Goal: Transaction & Acquisition: Purchase product/service

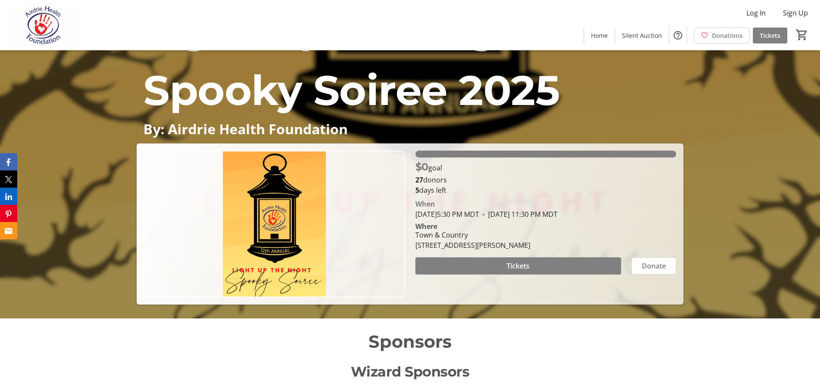
scroll to position [24, 0]
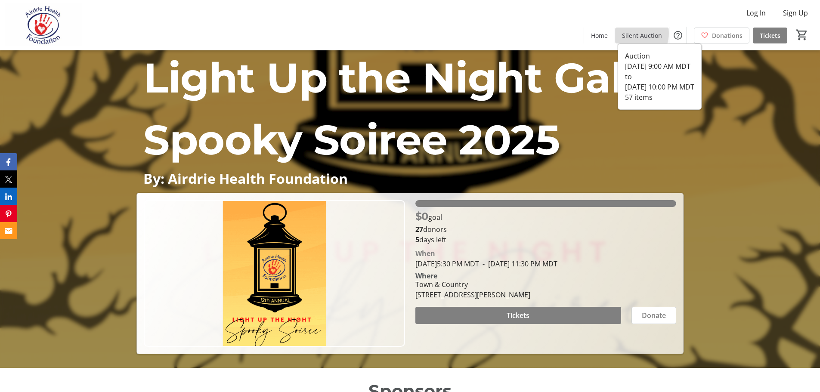
click at [637, 33] on span "Silent Auction" at bounding box center [642, 35] width 40 height 9
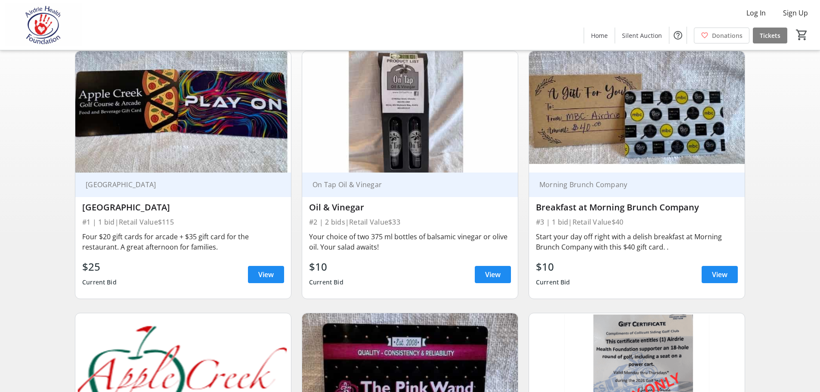
scroll to position [77, 0]
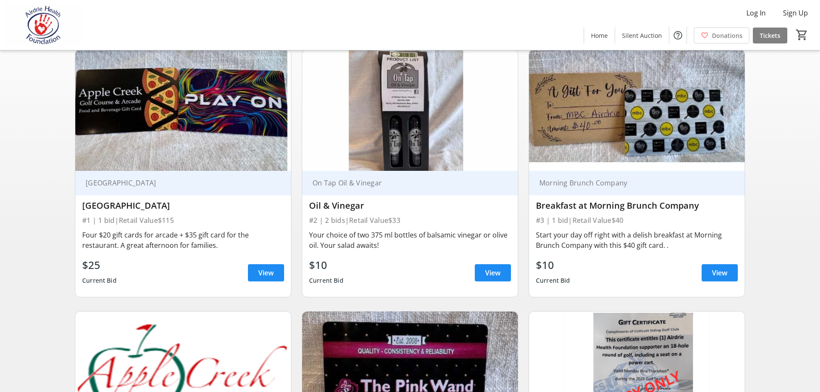
drag, startPoint x: 285, startPoint y: 216, endPoint x: 281, endPoint y: 226, distance: 9.7
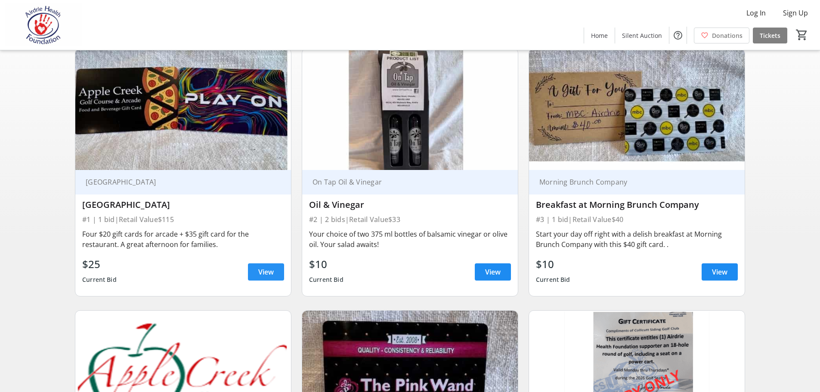
click at [274, 272] on span at bounding box center [266, 272] width 36 height 21
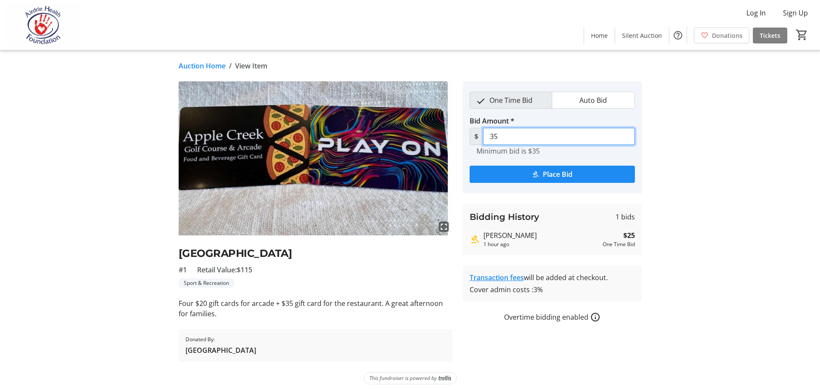
click at [449, 132] on div "fullscreen [GEOGRAPHIC_DATA] #1 Retail Value: $115 Sport & Recreation Four $20 …" at bounding box center [410, 221] width 568 height 281
type input "50"
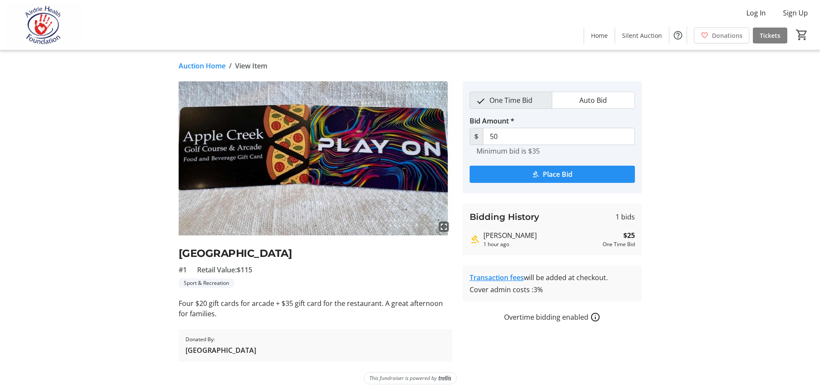
click at [540, 171] on span "submit" at bounding box center [552, 174] width 165 height 21
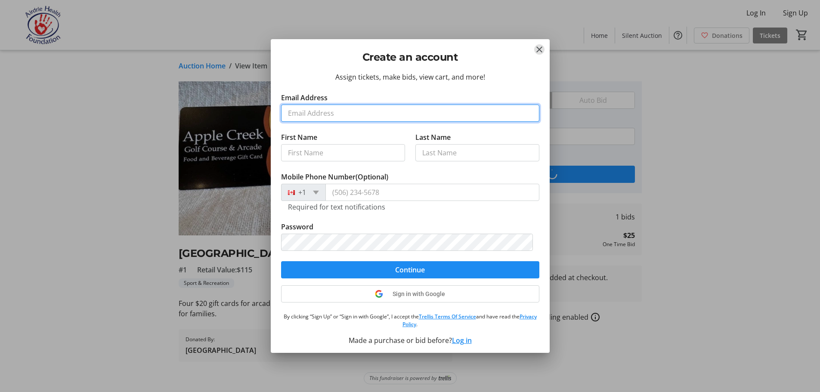
click at [350, 119] on input "Email Address" at bounding box center [410, 113] width 258 height 17
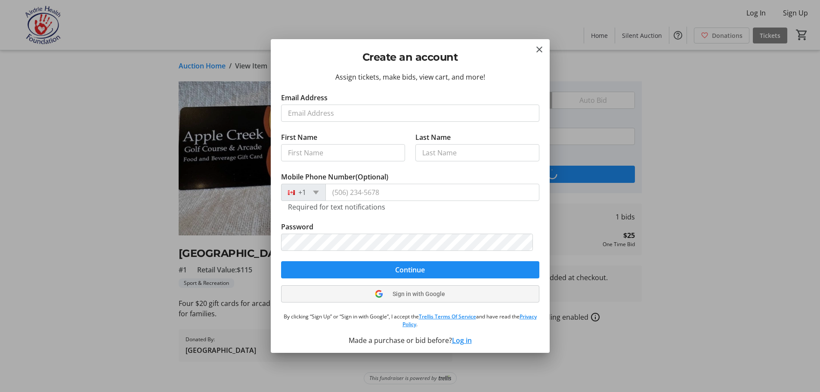
click at [414, 288] on div "Assign tickets, make bids, view cart, and more! Email Address First Name Last N…" at bounding box center [410, 212] width 279 height 281
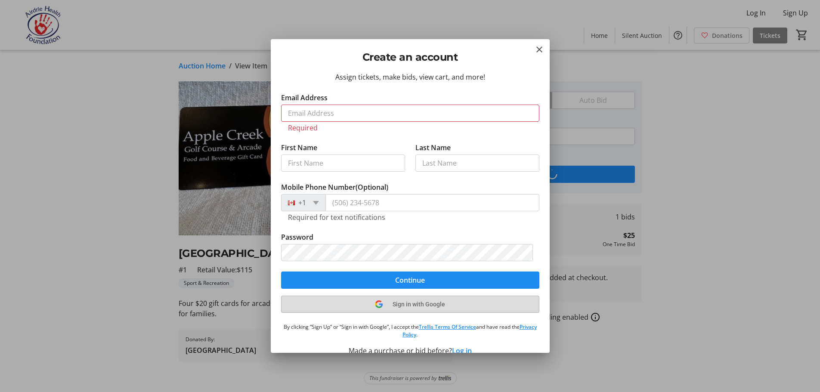
click at [436, 306] on span "Sign in with Google" at bounding box center [419, 304] width 53 height 7
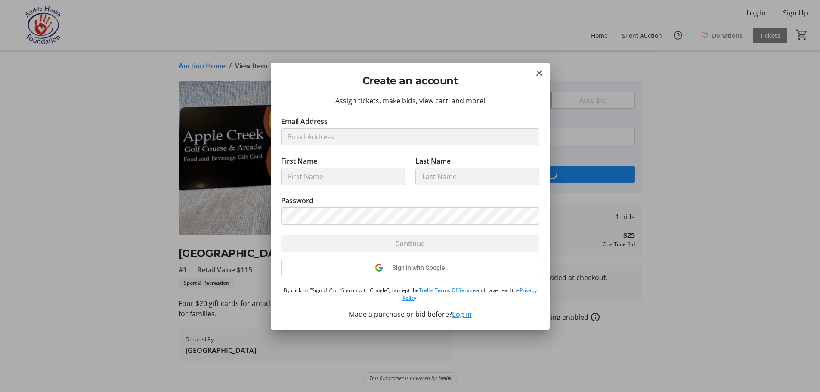
click at [406, 267] on div "Sign in with Google" at bounding box center [410, 267] width 258 height 17
click at [540, 68] on mat-icon "Close" at bounding box center [539, 73] width 10 height 10
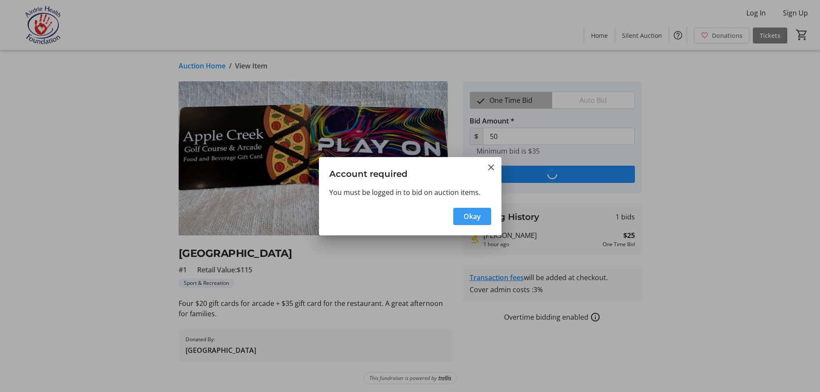
click at [459, 221] on span "button" at bounding box center [472, 216] width 38 height 21
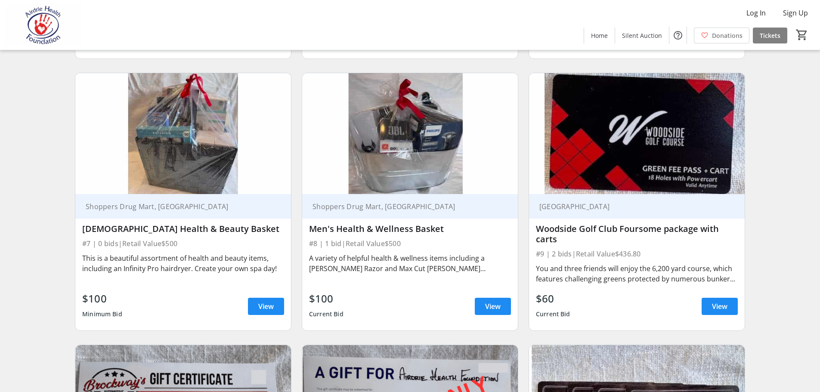
scroll to position [584, 0]
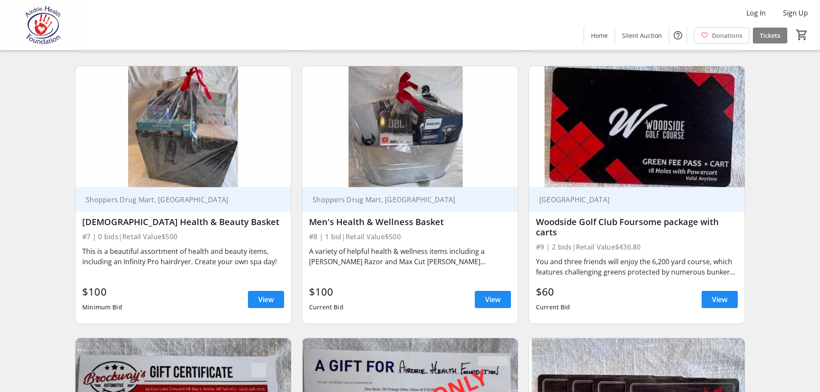
drag, startPoint x: 513, startPoint y: 86, endPoint x: 506, endPoint y: 91, distance: 8.6
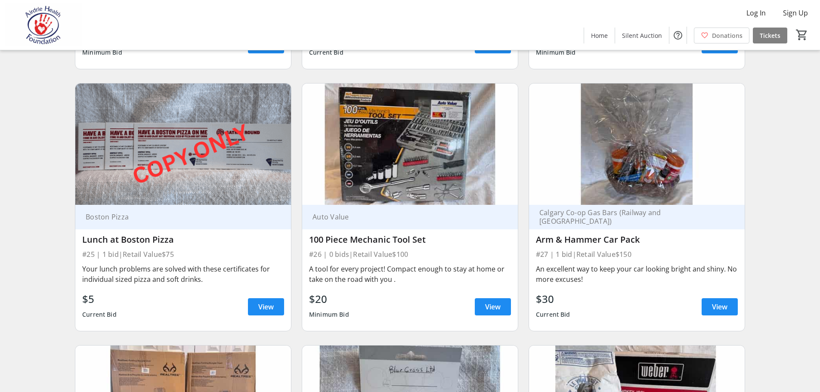
scroll to position [2161, 0]
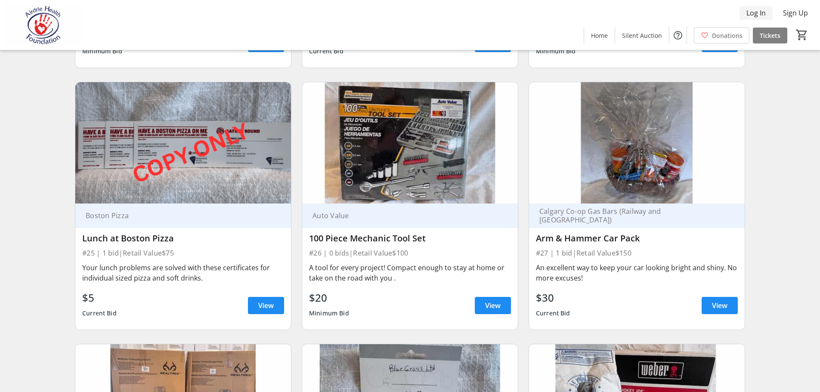
click at [756, 14] on span "Log In" at bounding box center [755, 13] width 19 height 10
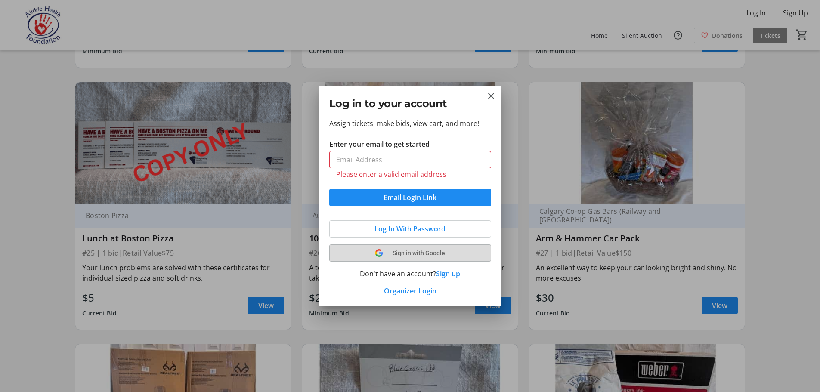
click at [396, 251] on span "Sign in with Google" at bounding box center [419, 253] width 53 height 7
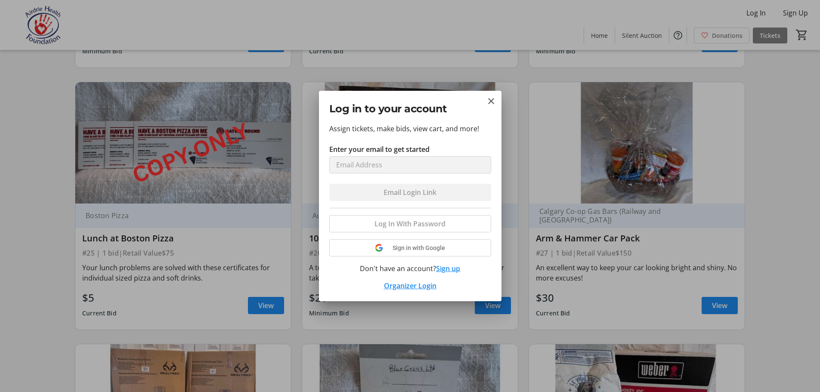
click at [422, 249] on div "Log In With Password Sign in with Google Don't have an account? Sign up Organiz…" at bounding box center [410, 249] width 162 height 83
click at [491, 99] on mat-icon "Close" at bounding box center [491, 101] width 10 height 10
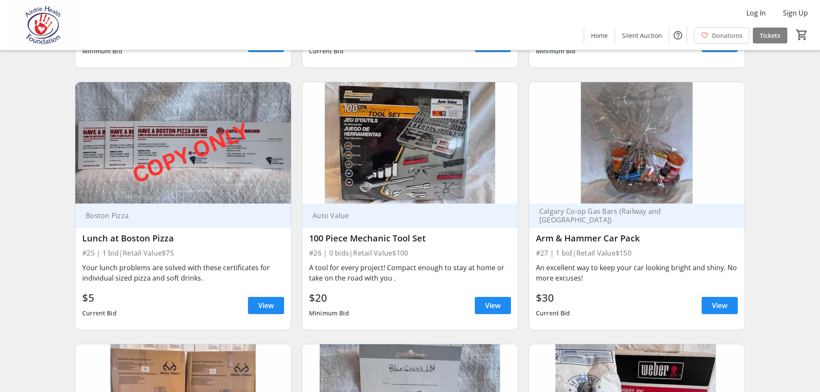
scroll to position [2161, 0]
click at [796, 10] on span "Sign Up" at bounding box center [795, 13] width 25 height 10
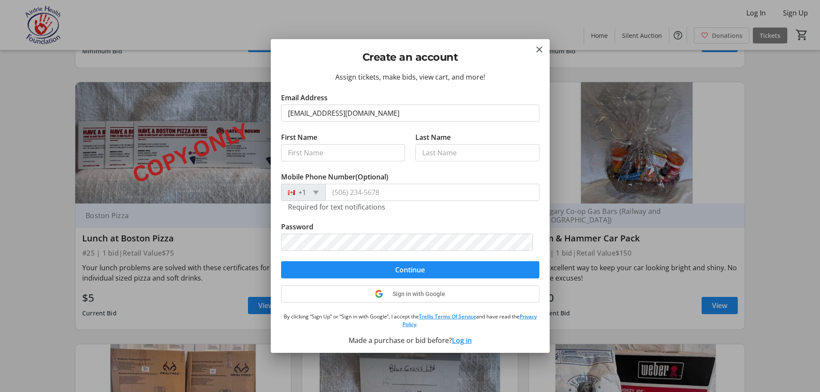
type input "[EMAIL_ADDRESS][DOMAIN_NAME]"
type input "[PERSON_NAME]"
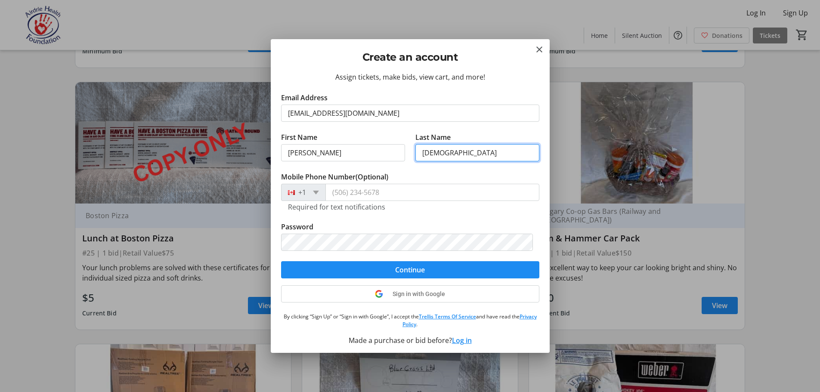
type input "[DEMOGRAPHIC_DATA]"
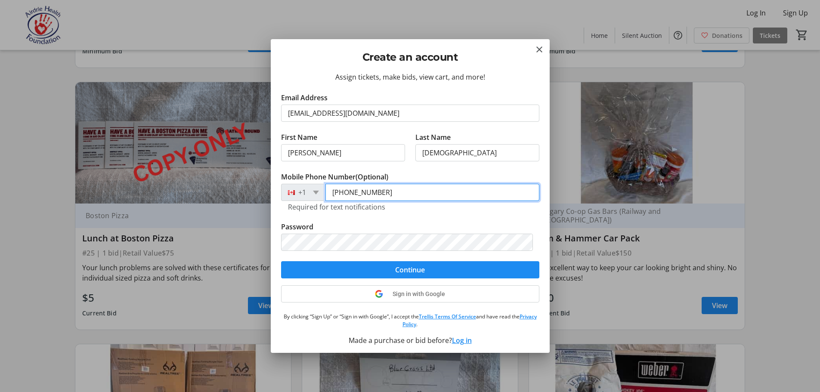
type input "[PHONE_NUMBER]"
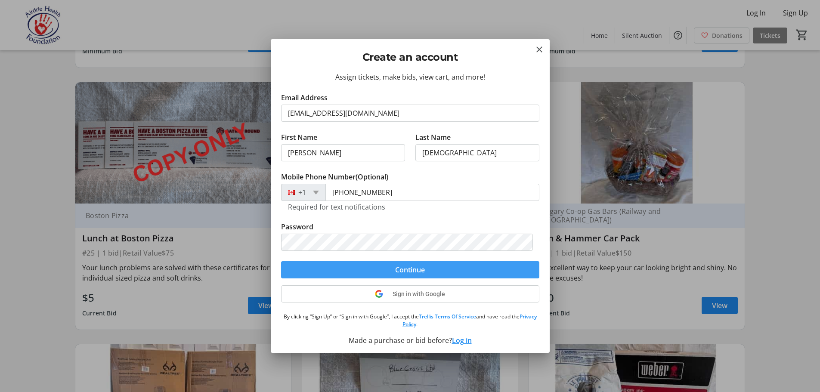
click at [476, 264] on span "submit" at bounding box center [410, 270] width 258 height 21
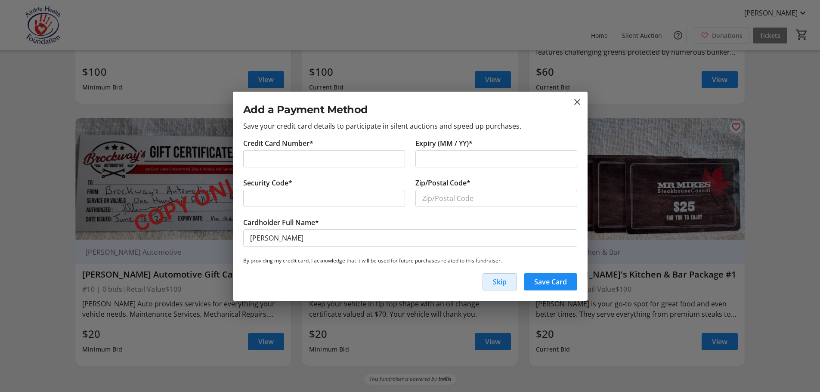
click at [494, 281] on span "Skip" at bounding box center [500, 282] width 14 height 10
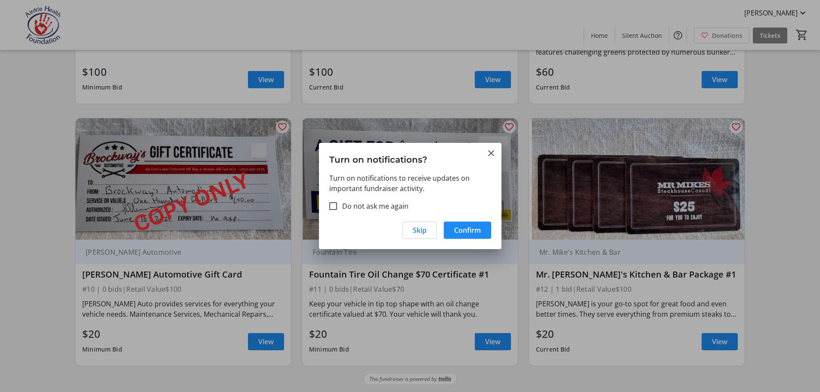
scroll to position [804, 0]
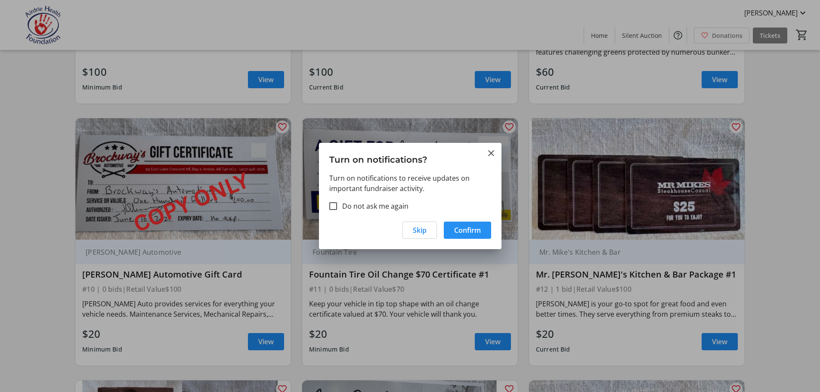
click at [460, 233] on span "Confirm" at bounding box center [467, 230] width 27 height 10
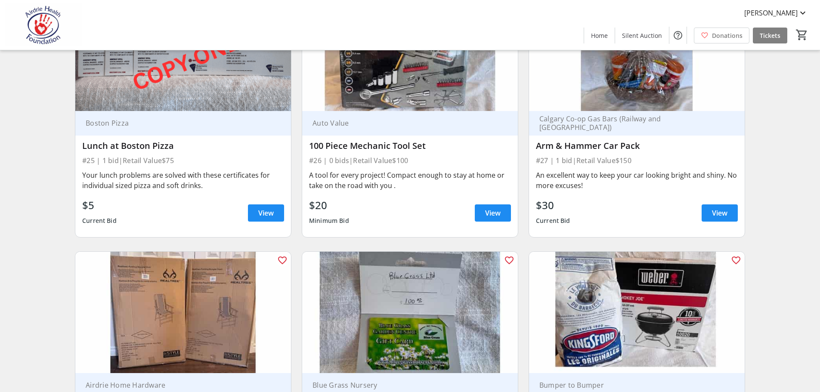
scroll to position [0, 0]
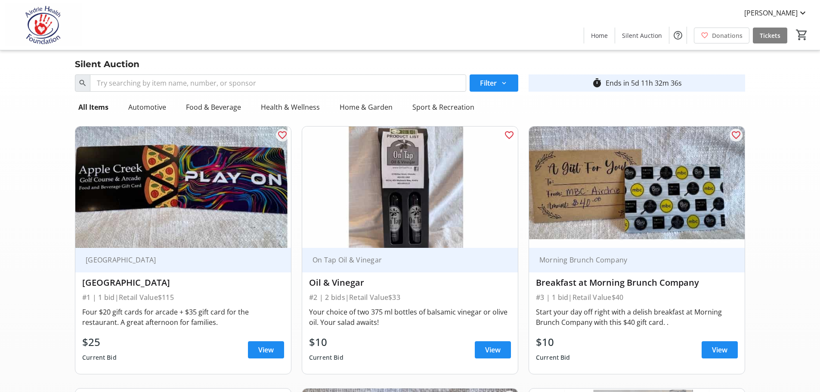
drag, startPoint x: 458, startPoint y: 272, endPoint x: 458, endPoint y: 72, distance: 200.1
